Goal: Task Accomplishment & Management: Use online tool/utility

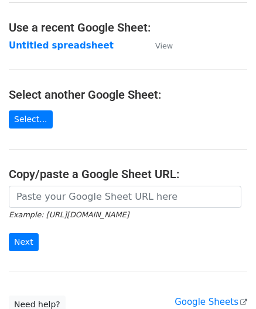
scroll to position [58, 0]
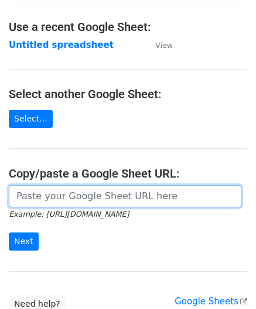
click at [58, 204] on input "url" at bounding box center [125, 196] width 232 height 22
paste input "[URL][DOMAIN_NAME]"
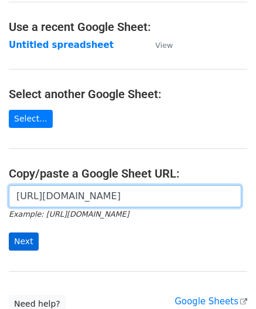
type input "[URL][DOMAIN_NAME]"
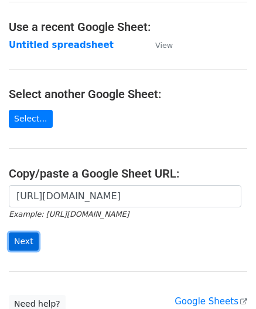
click at [26, 235] on input "Next" at bounding box center [24, 242] width 30 height 18
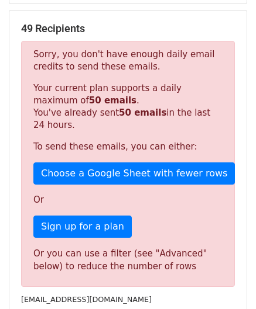
scroll to position [395, 0]
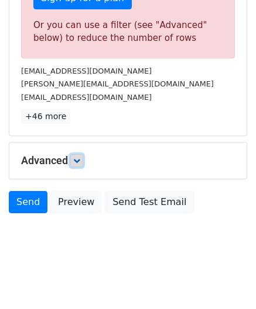
click at [80, 157] on icon at bounding box center [76, 160] width 7 height 7
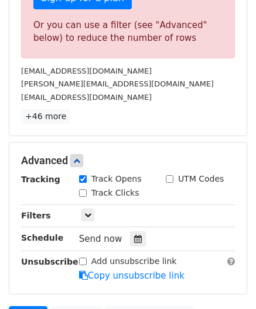
drag, startPoint x: 134, startPoint y: 232, endPoint x: 129, endPoint y: 194, distance: 38.9
click at [134, 235] on icon at bounding box center [138, 239] width 8 height 8
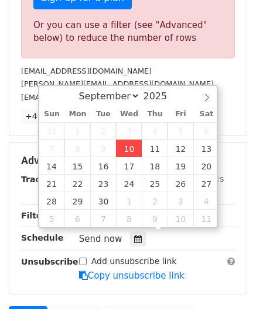
type input "2025-09-10 12:00"
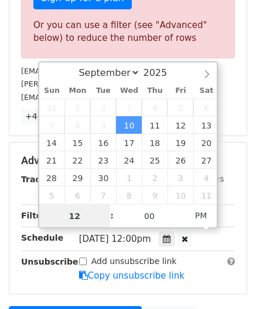
paste input "6"
type input "6"
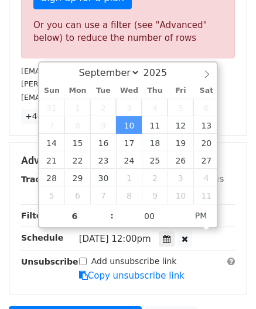
type input "2025-09-10 18:00"
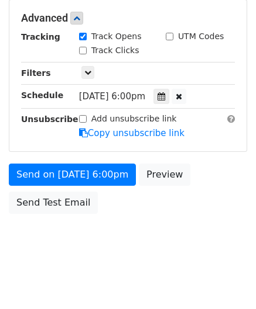
scroll to position [450, 0]
